Goal: Information Seeking & Learning: Learn about a topic

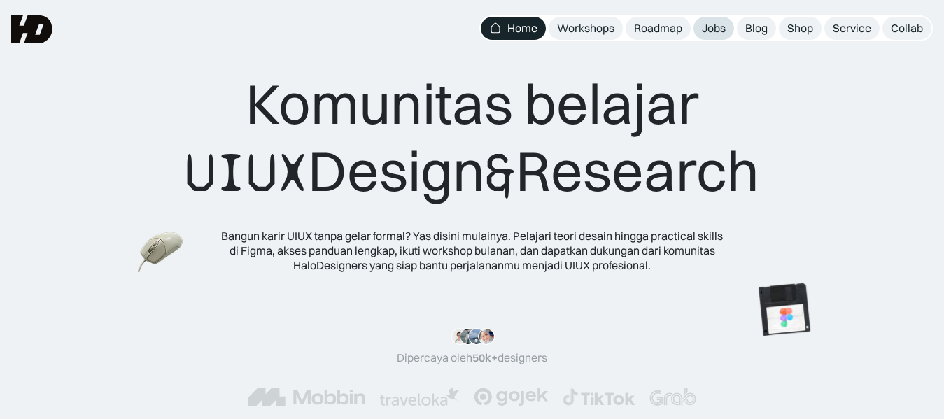
click at [710, 29] on div "Jobs" at bounding box center [714, 28] width 24 height 15
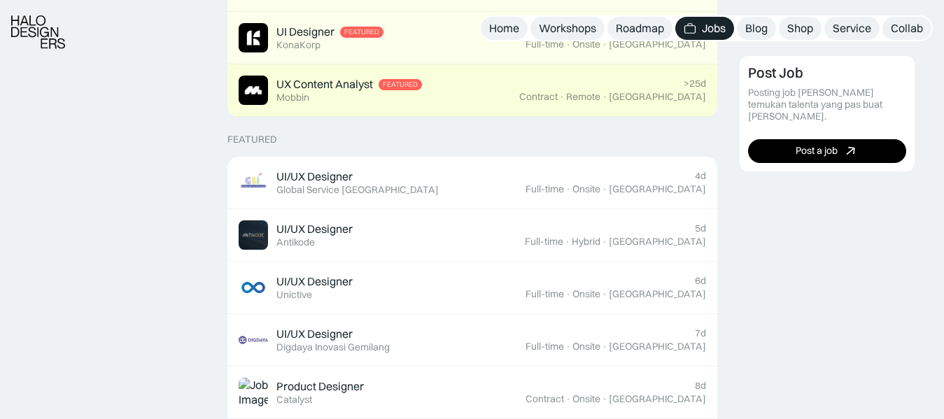
scroll to position [451, 0]
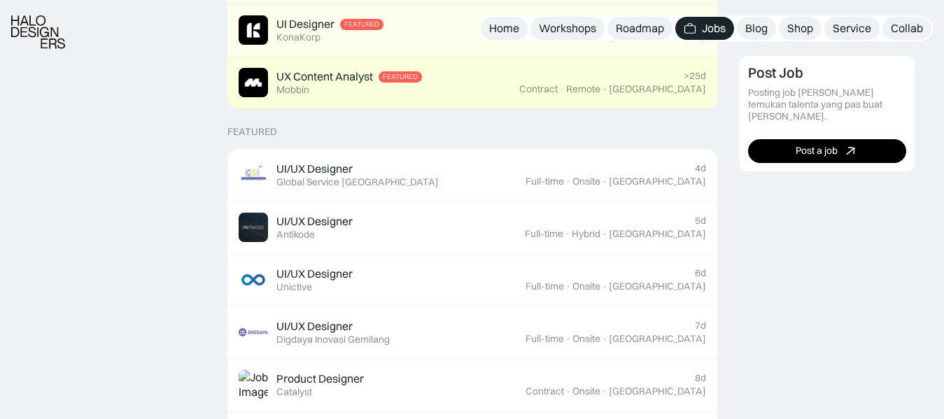
click at [601, 252] on link "UI/UX Designer Featured Antikode 5d Full-time · Hybrid · Tangerang" at bounding box center [472, 227] width 490 height 52
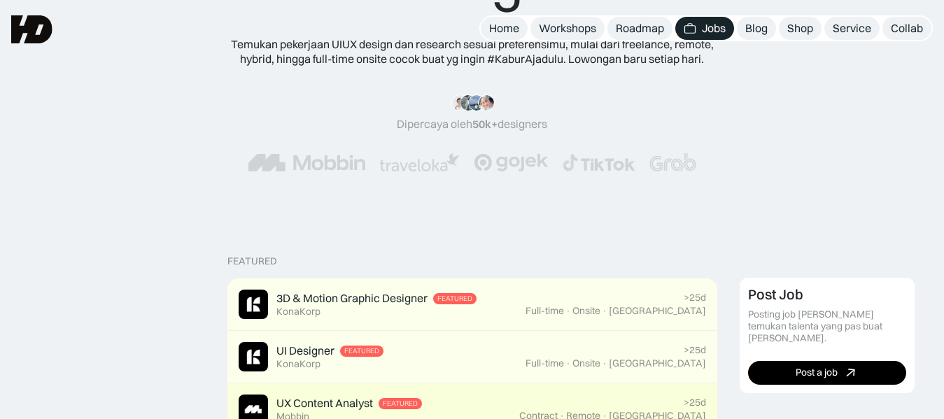
scroll to position [124, 0]
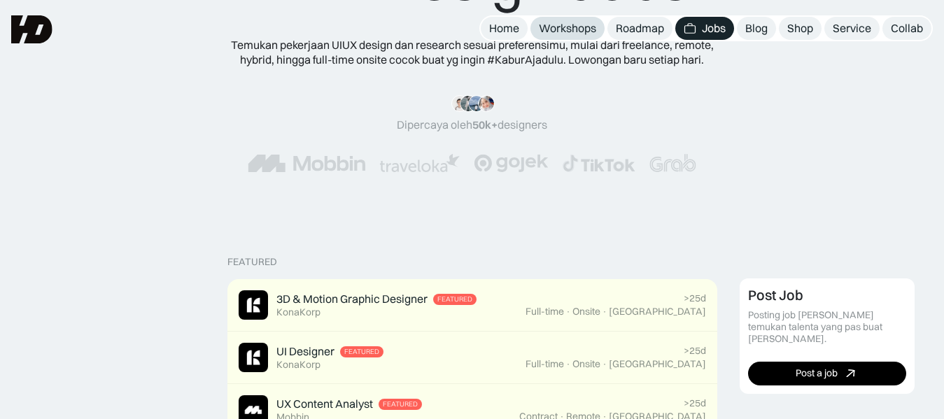
click at [581, 31] on div "Workshops" at bounding box center [567, 28] width 57 height 15
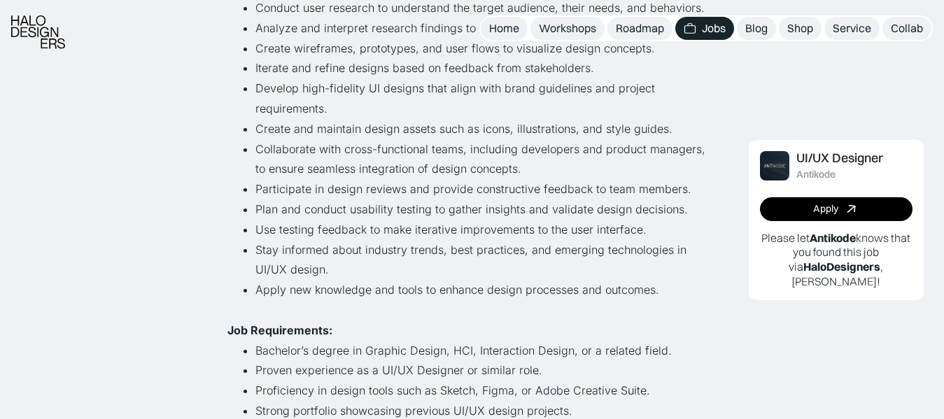
scroll to position [319, 0]
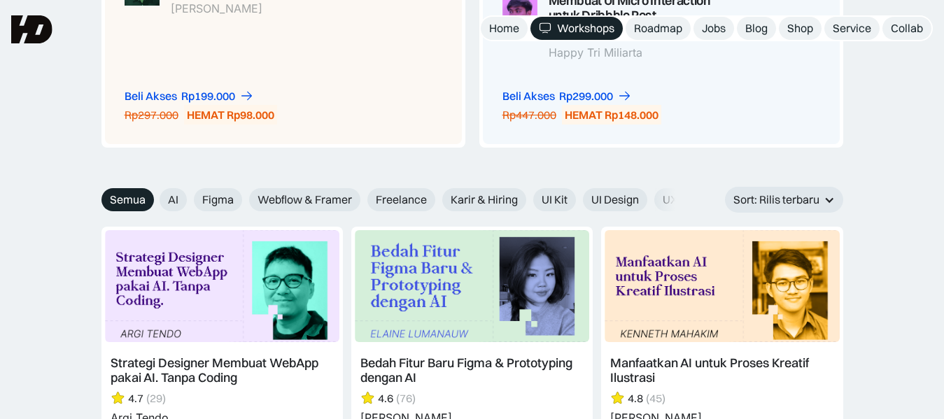
scroll to position [1418, 0]
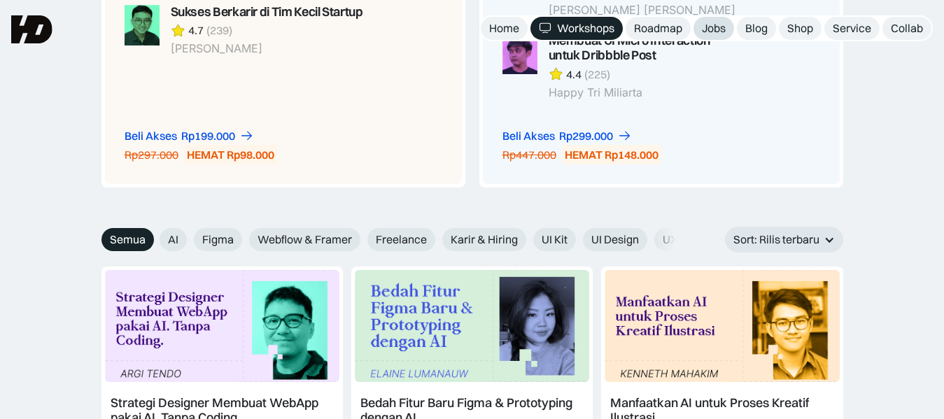
click at [708, 19] on link "Jobs" at bounding box center [713, 28] width 41 height 23
